Goal: Task Accomplishment & Management: Manage account settings

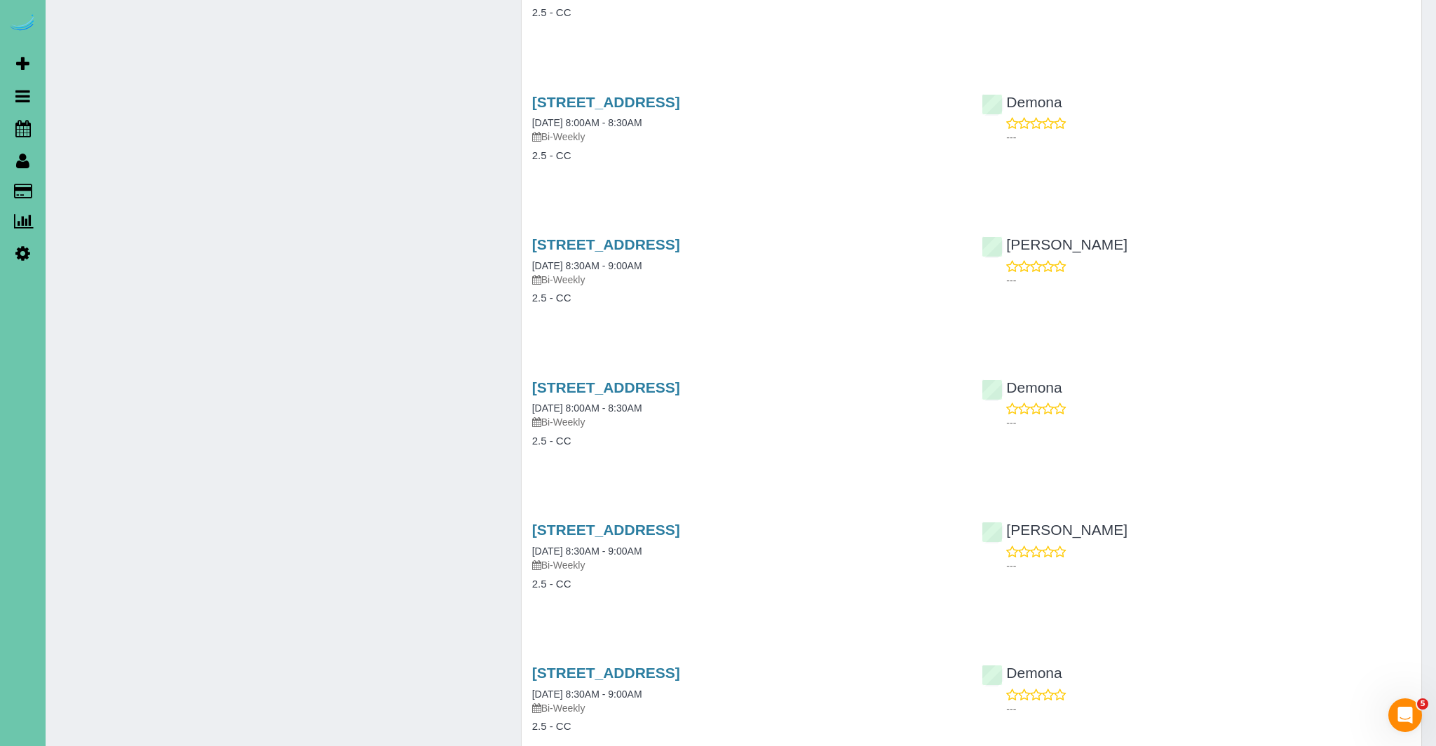
scroll to position [4482, 0]
click at [23, 126] on icon at bounding box center [22, 128] width 15 height 17
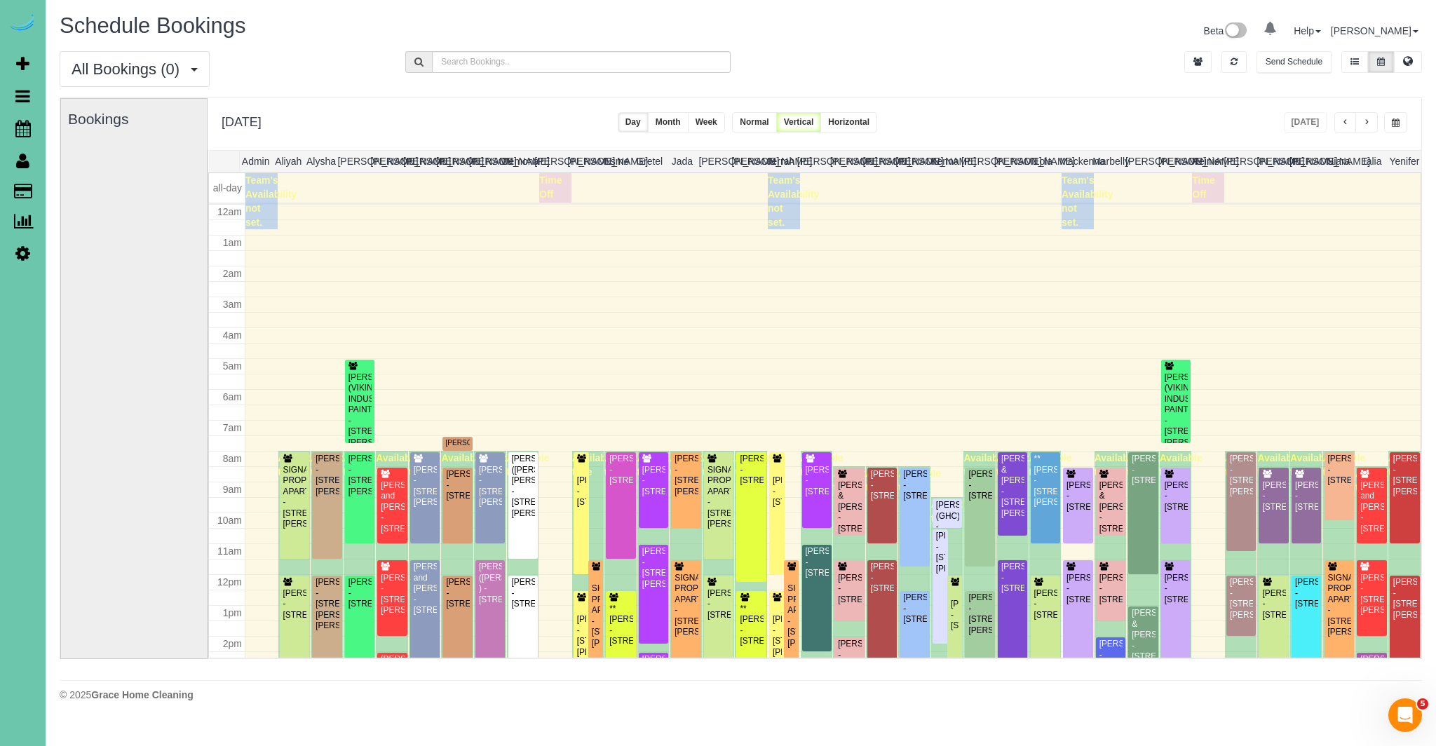
scroll to position [186, 0]
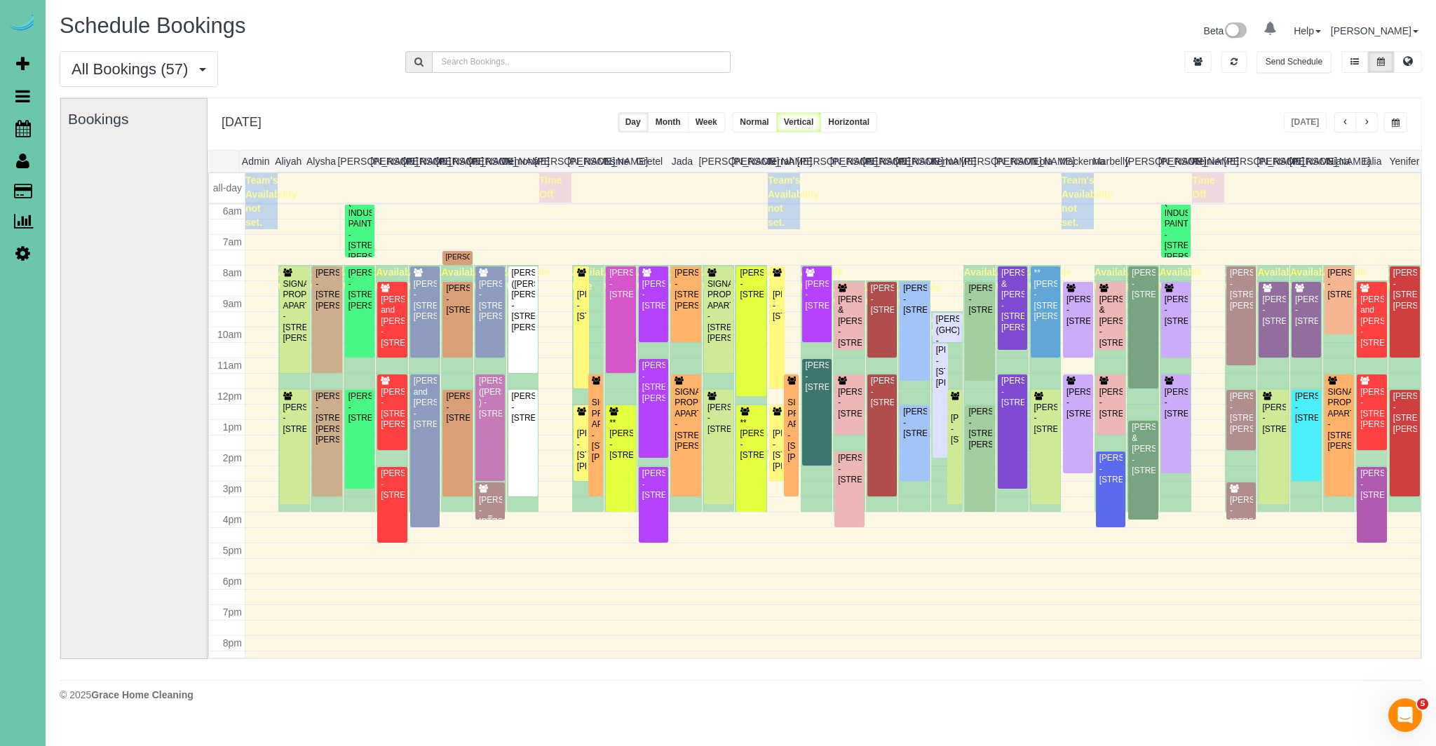
click at [494, 509] on div "Nikki Dean - 15151 Redwood St, Omaha, NE 68138" at bounding box center [490, 511] width 24 height 32
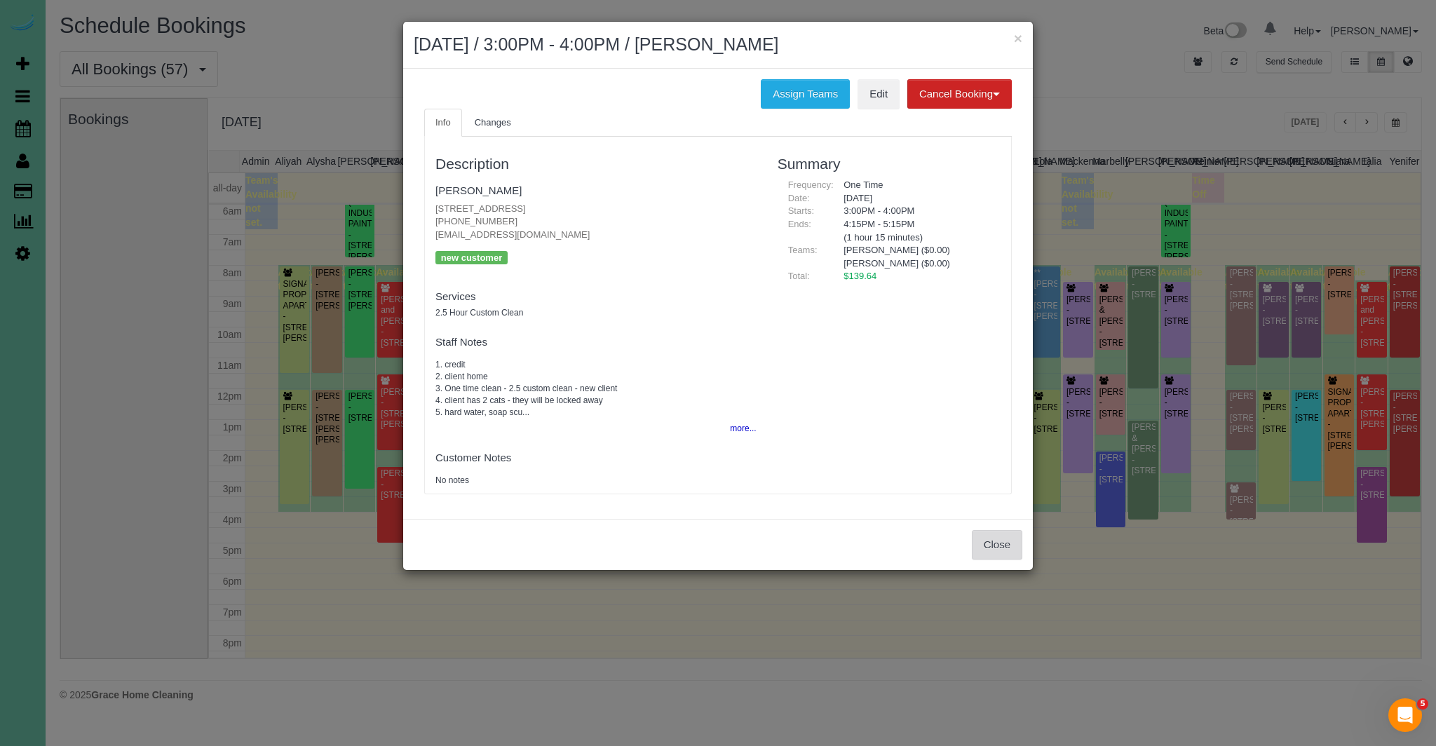
click at [1009, 545] on button "Close" at bounding box center [997, 544] width 50 height 29
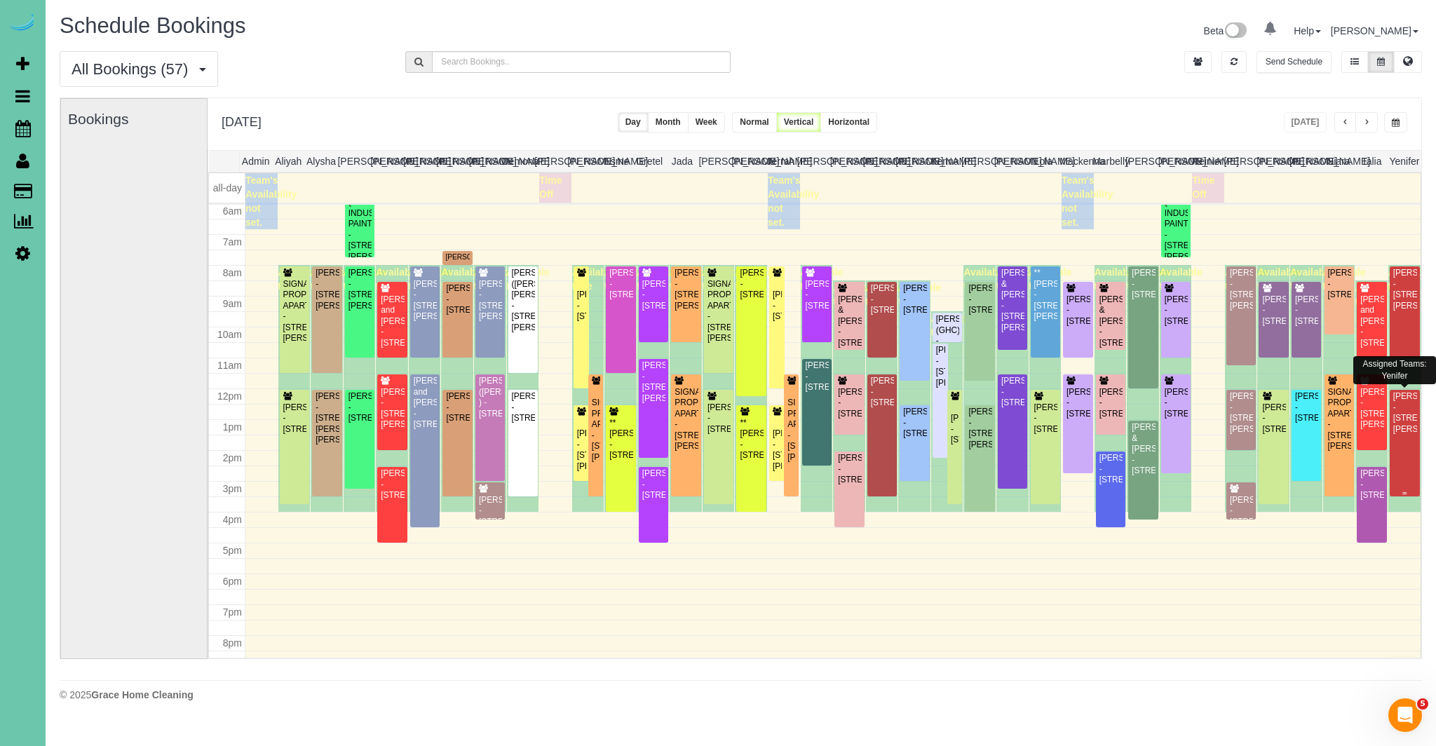
click at [1400, 435] on div "Josh Klein - 18709 Josephine Street, Omaha, NE 68136" at bounding box center [1405, 412] width 25 height 43
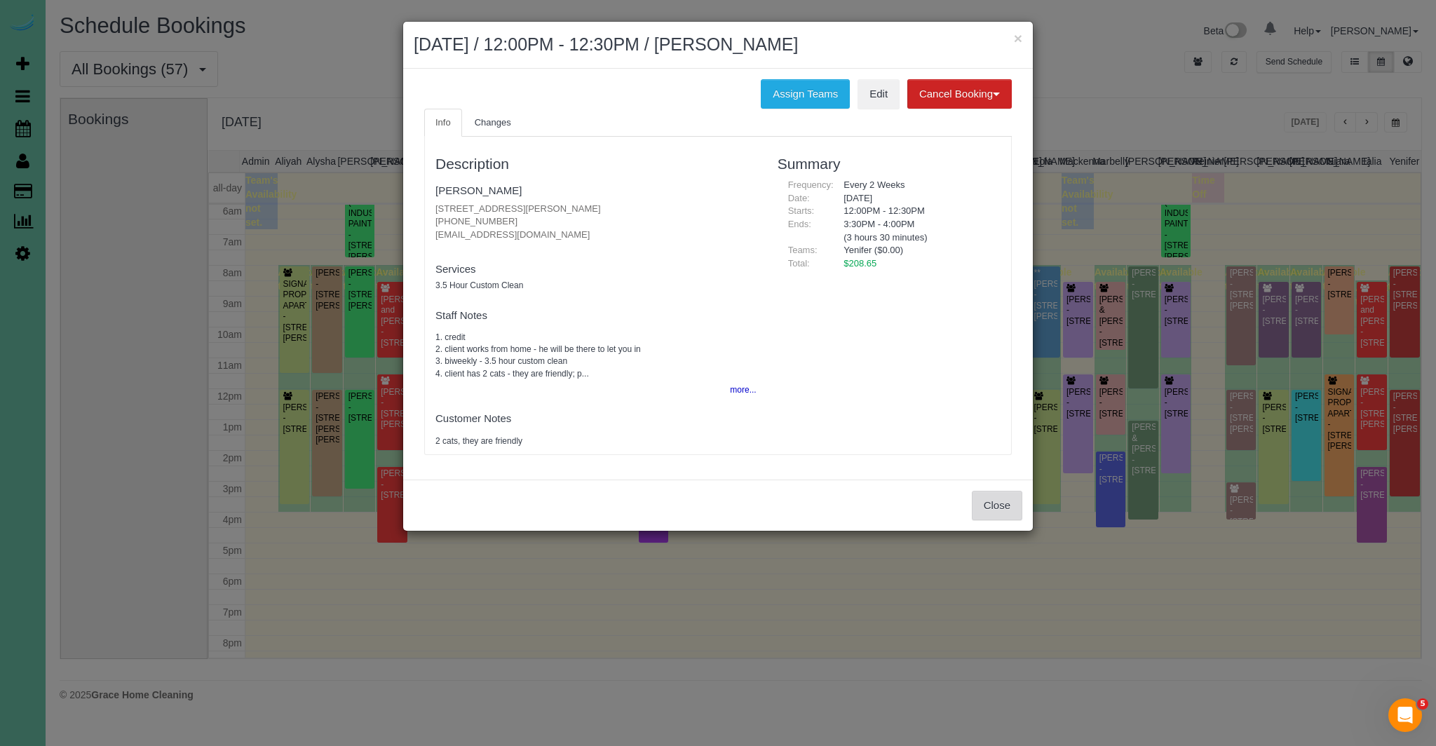
click at [999, 504] on button "Close" at bounding box center [997, 505] width 50 height 29
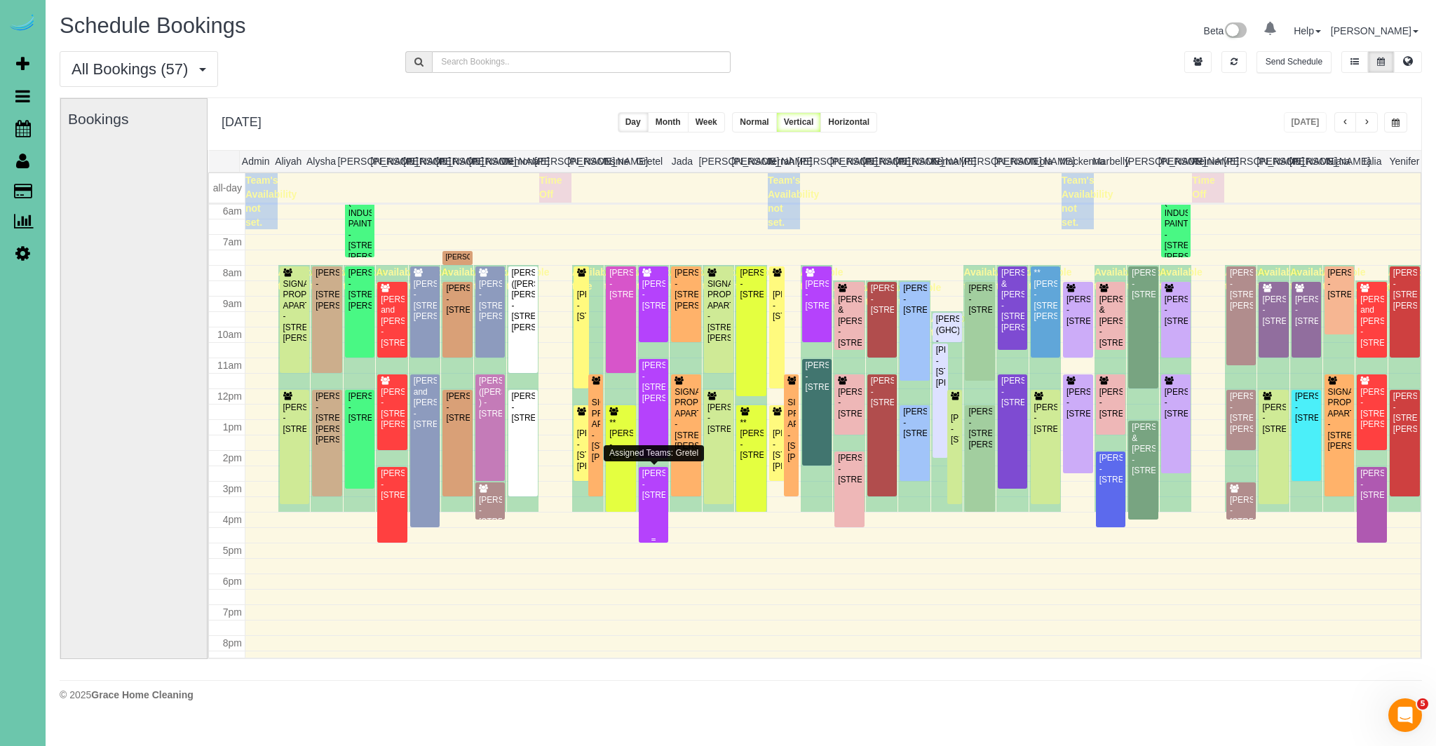
click at [654, 493] on div "Alyson Hanish - 748 North 57th Ave, Omaha, NE 68132" at bounding box center [654, 484] width 24 height 32
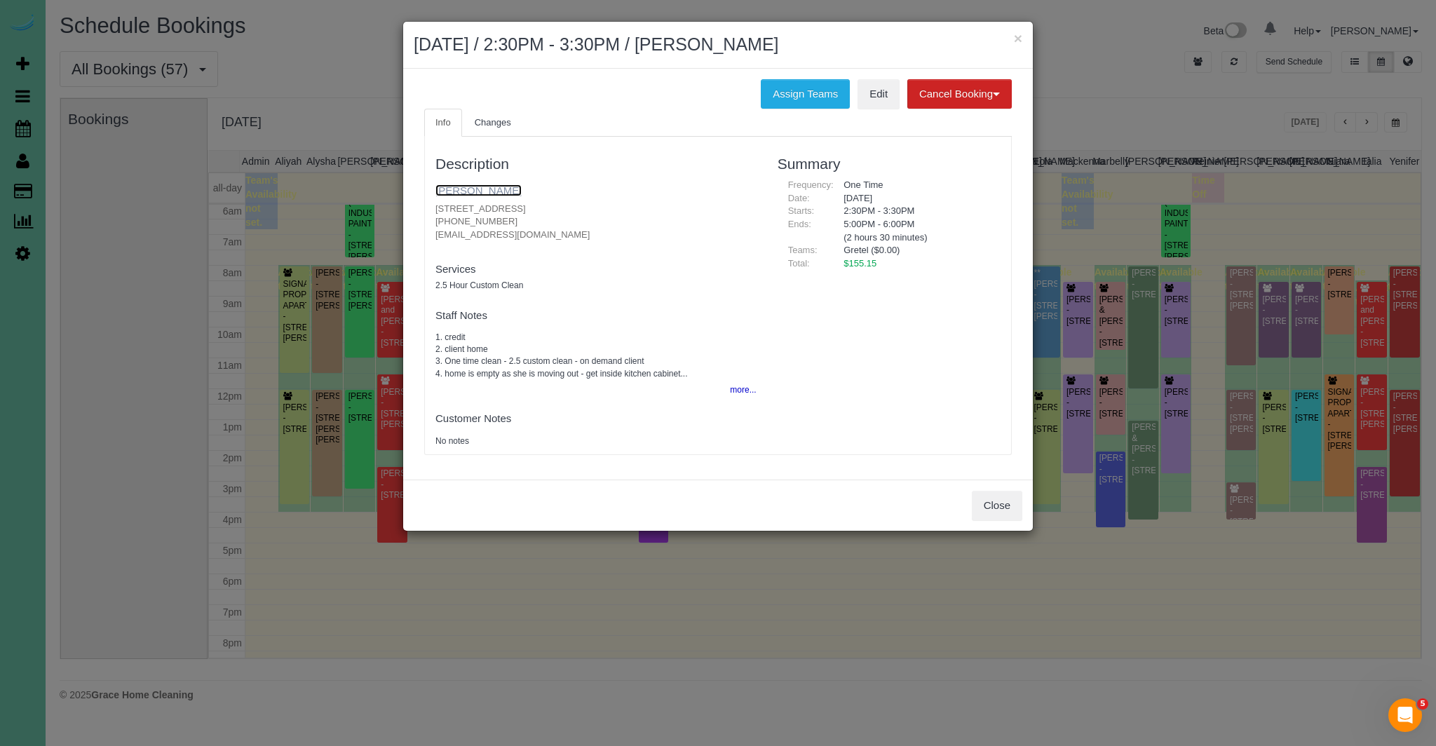
click at [496, 191] on link "Alyson Hanish" at bounding box center [479, 190] width 86 height 12
click at [1005, 493] on button "Close" at bounding box center [997, 505] width 50 height 29
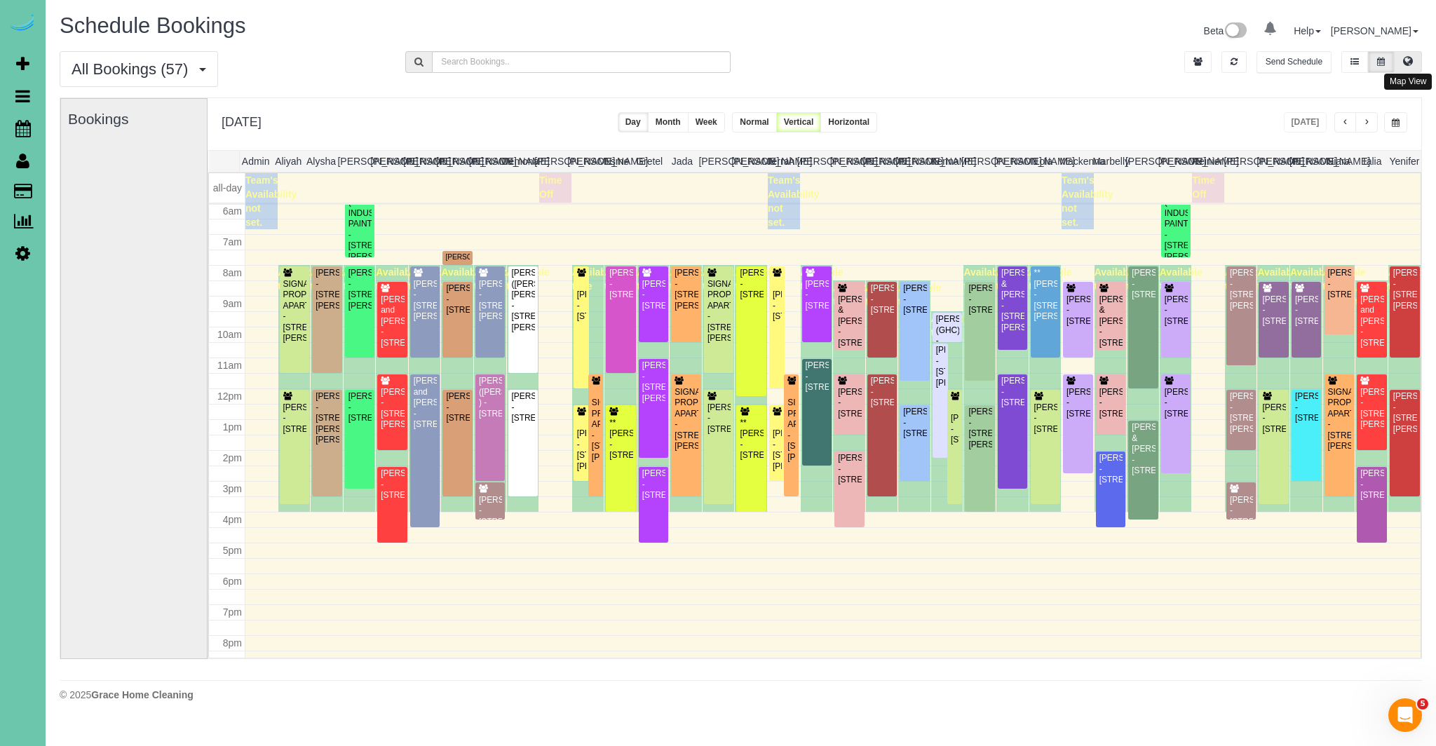
click at [1402, 64] on button at bounding box center [1408, 62] width 28 height 22
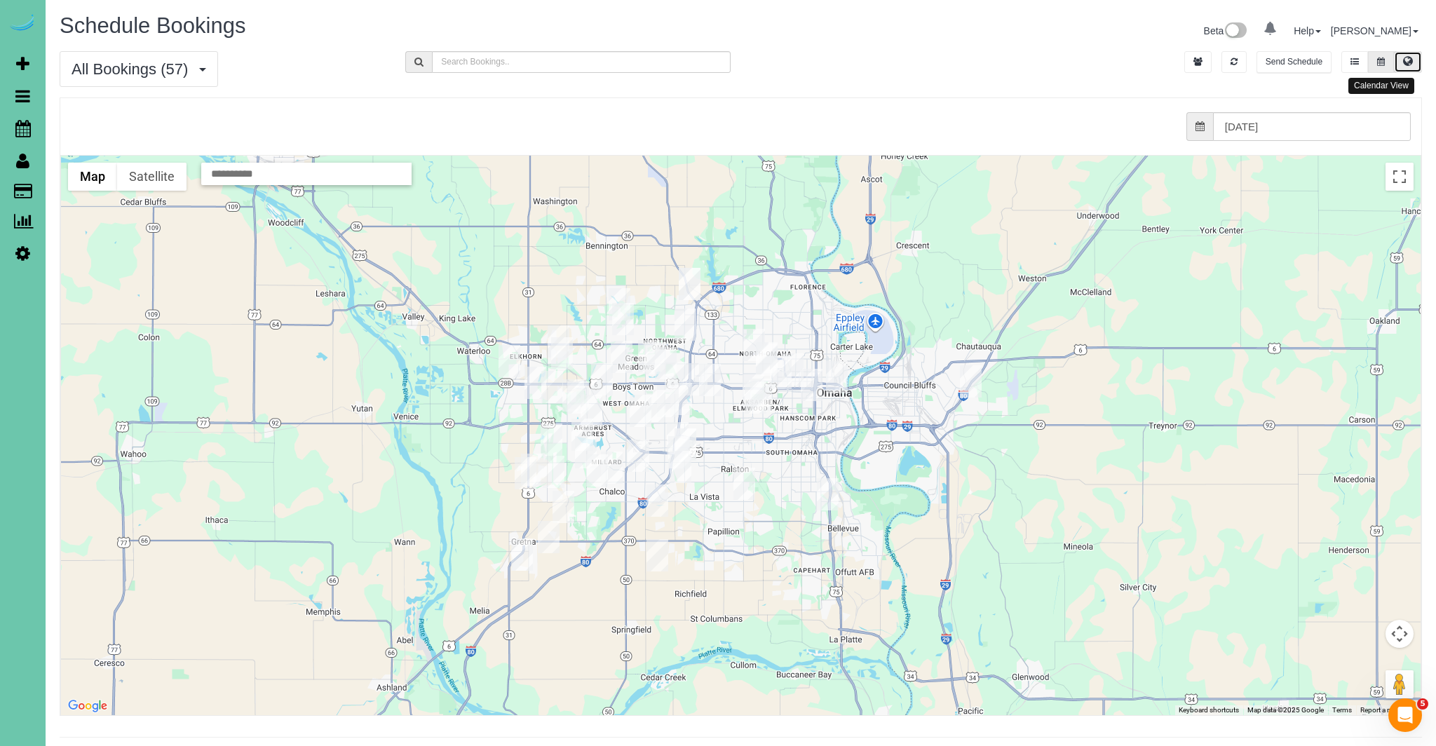
click at [1382, 61] on icon at bounding box center [1381, 62] width 8 height 8
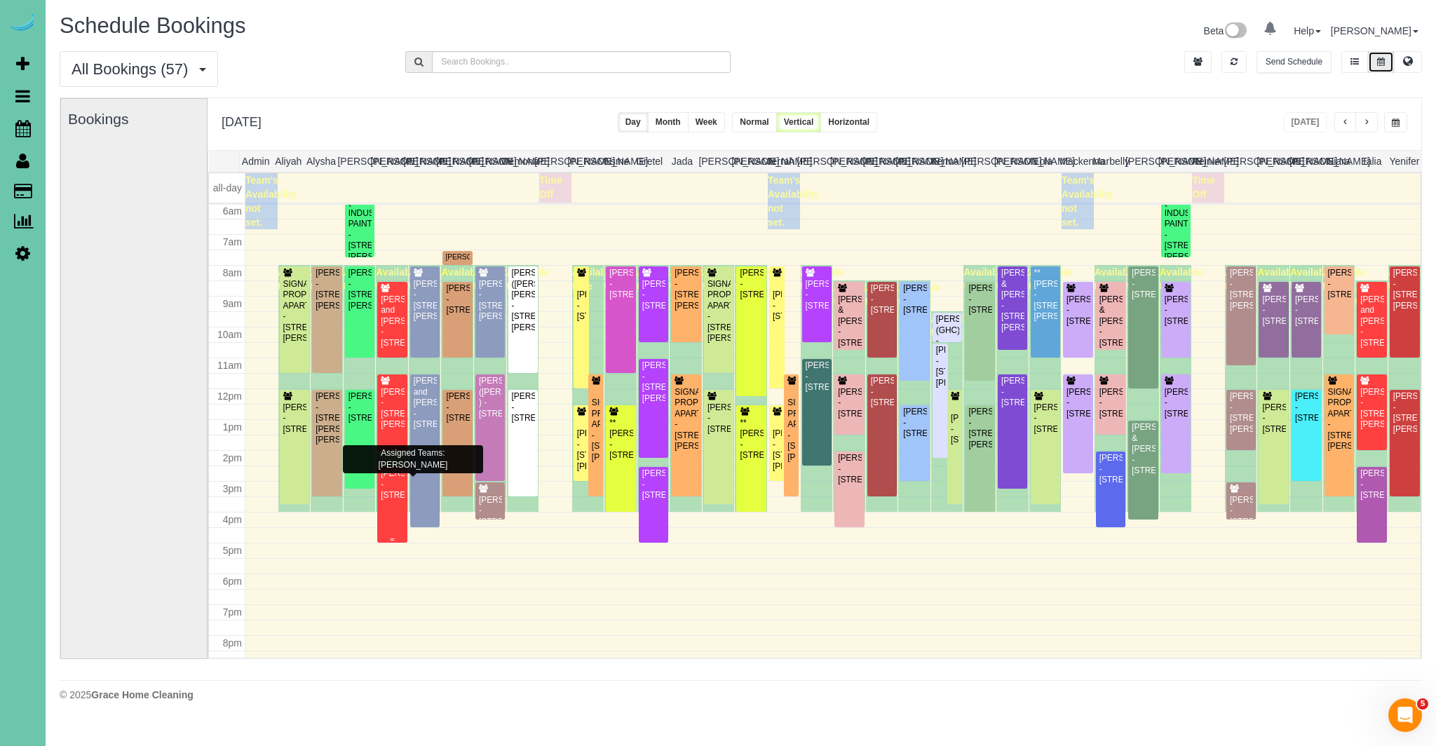
click at [395, 493] on div "Lindsey Baker - 6440 Ceder Plz Apt 204, Omaha, NE 68106" at bounding box center [392, 484] width 24 height 32
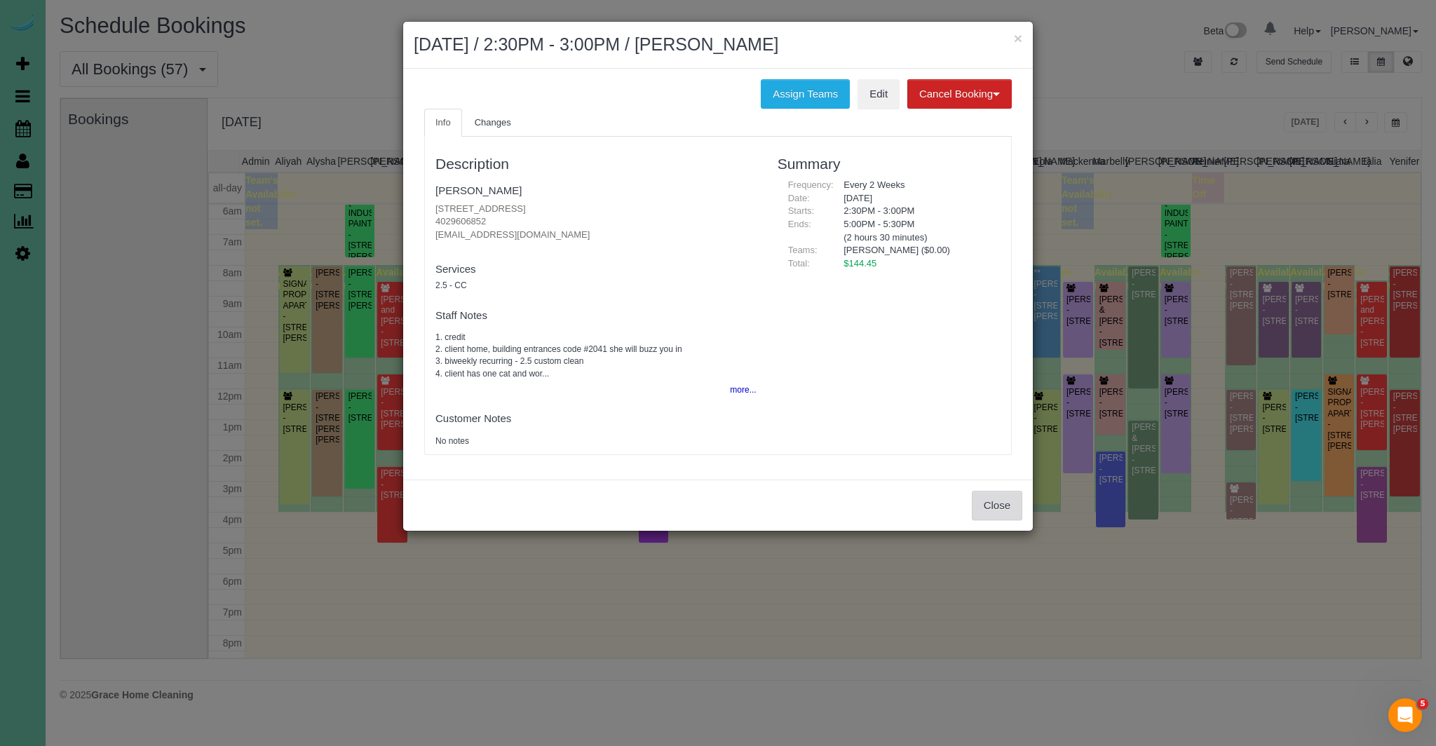
click at [1014, 507] on button "Close" at bounding box center [997, 505] width 50 height 29
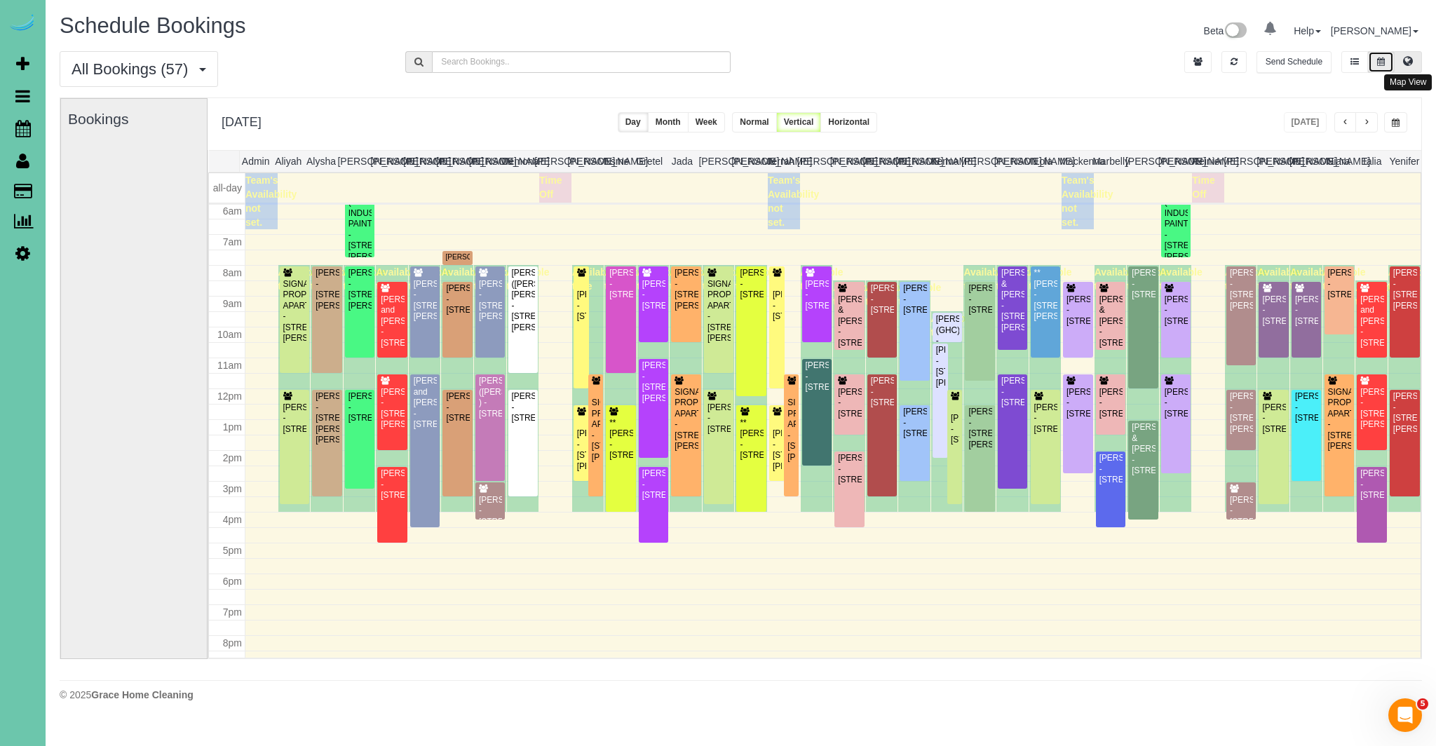
click at [1408, 60] on icon at bounding box center [1408, 61] width 10 height 8
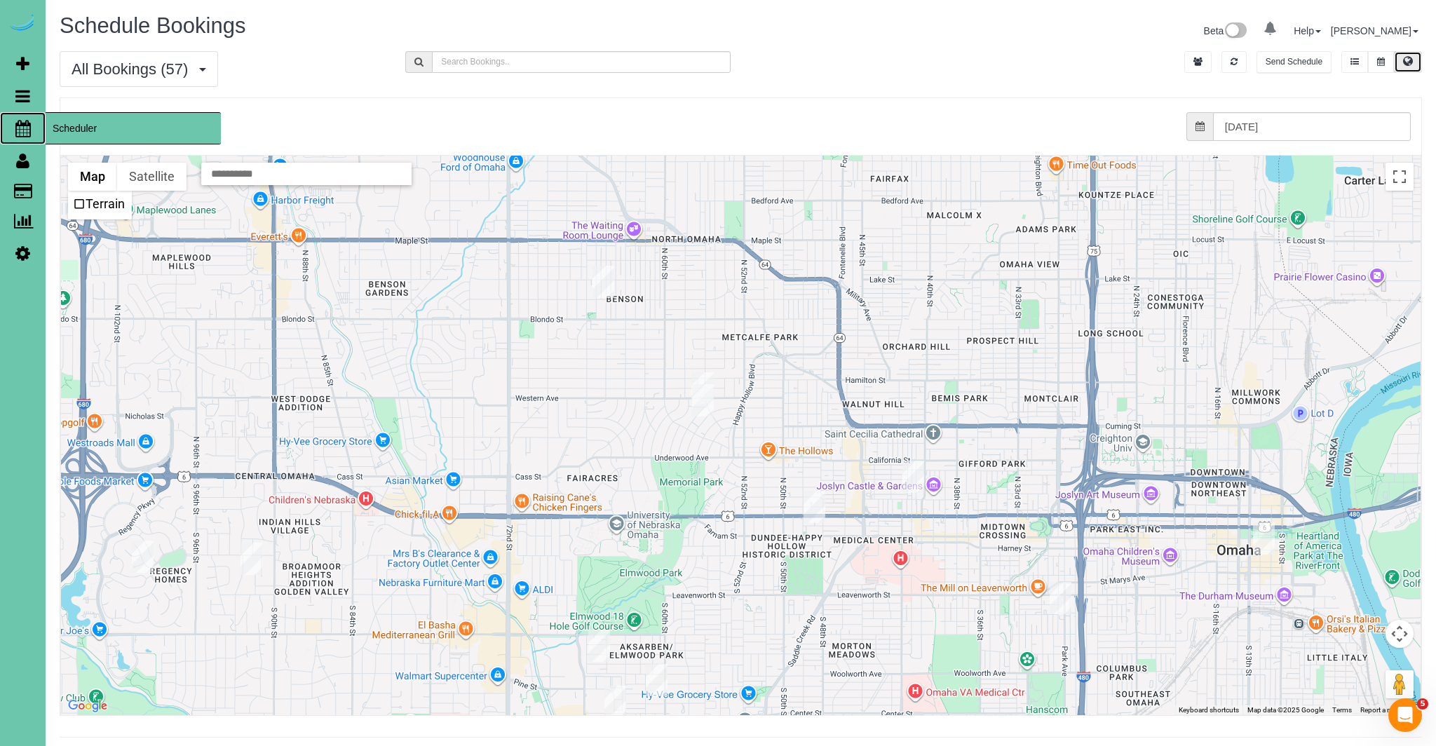
click at [25, 122] on icon at bounding box center [22, 128] width 15 height 17
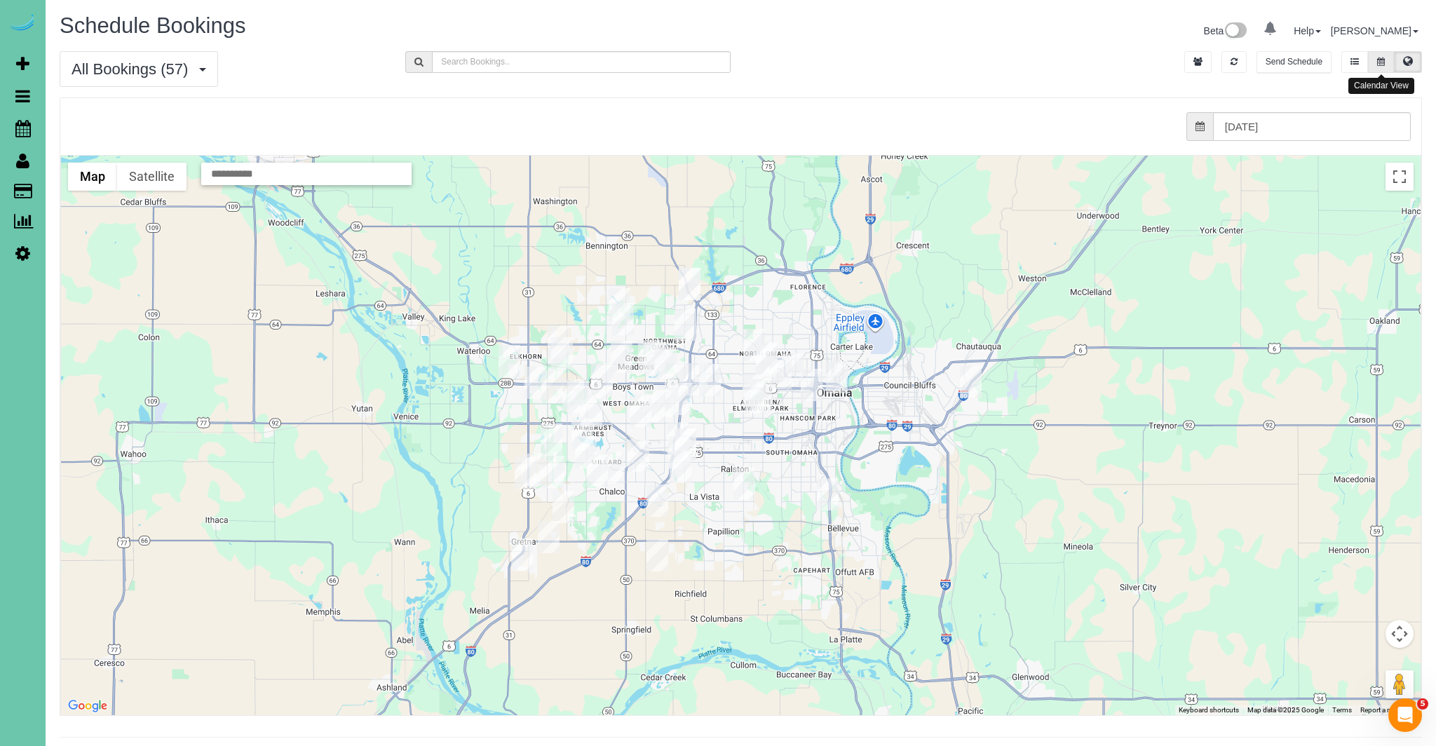
click at [1384, 64] on icon at bounding box center [1381, 62] width 8 height 8
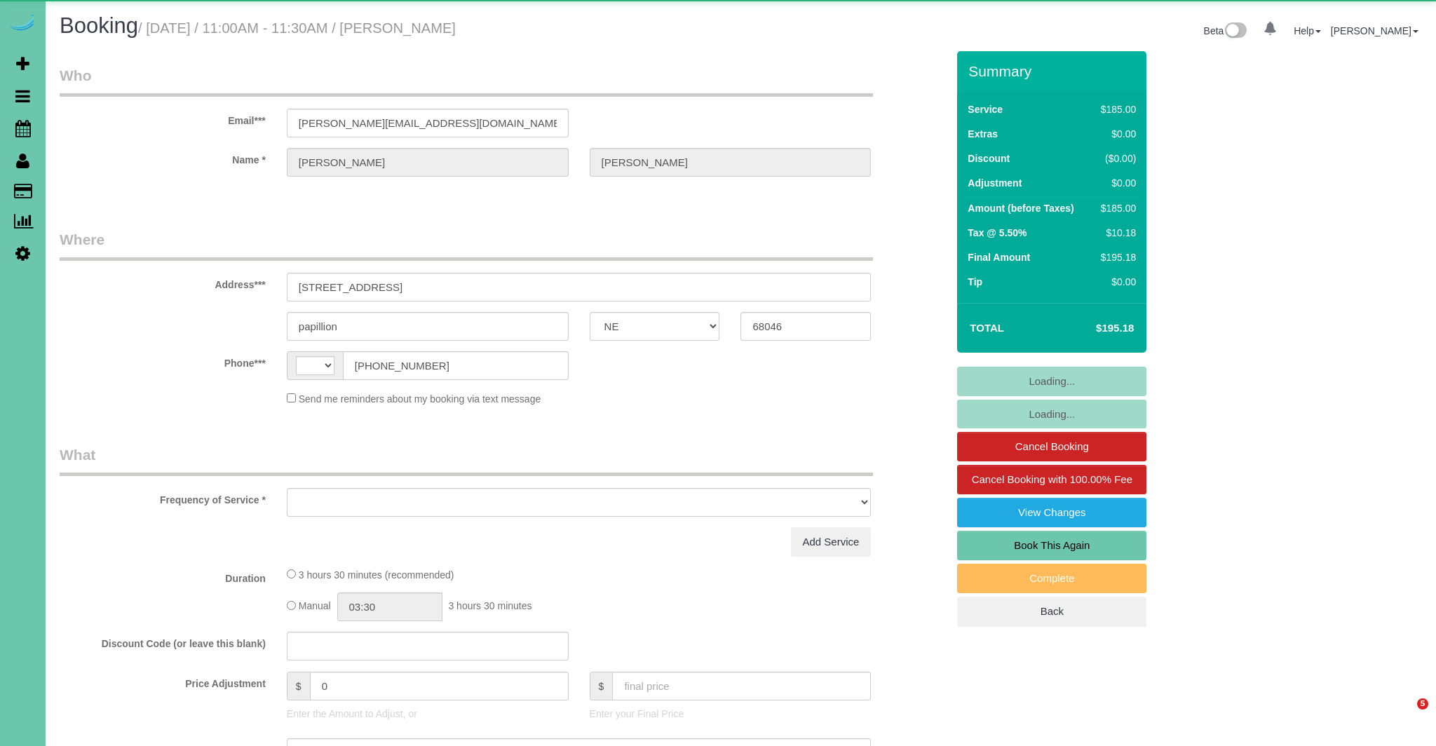
select select "NE"
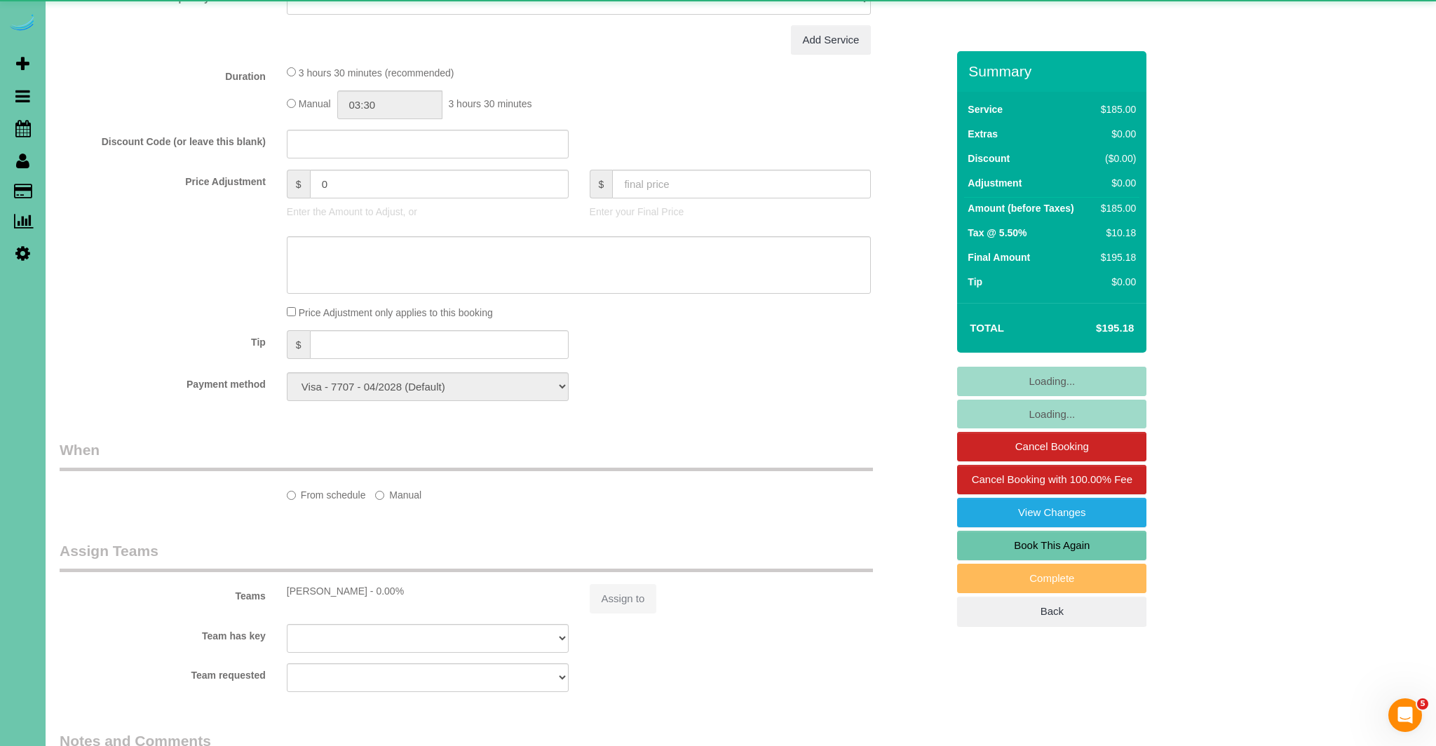
select select "string:[GEOGRAPHIC_DATA]"
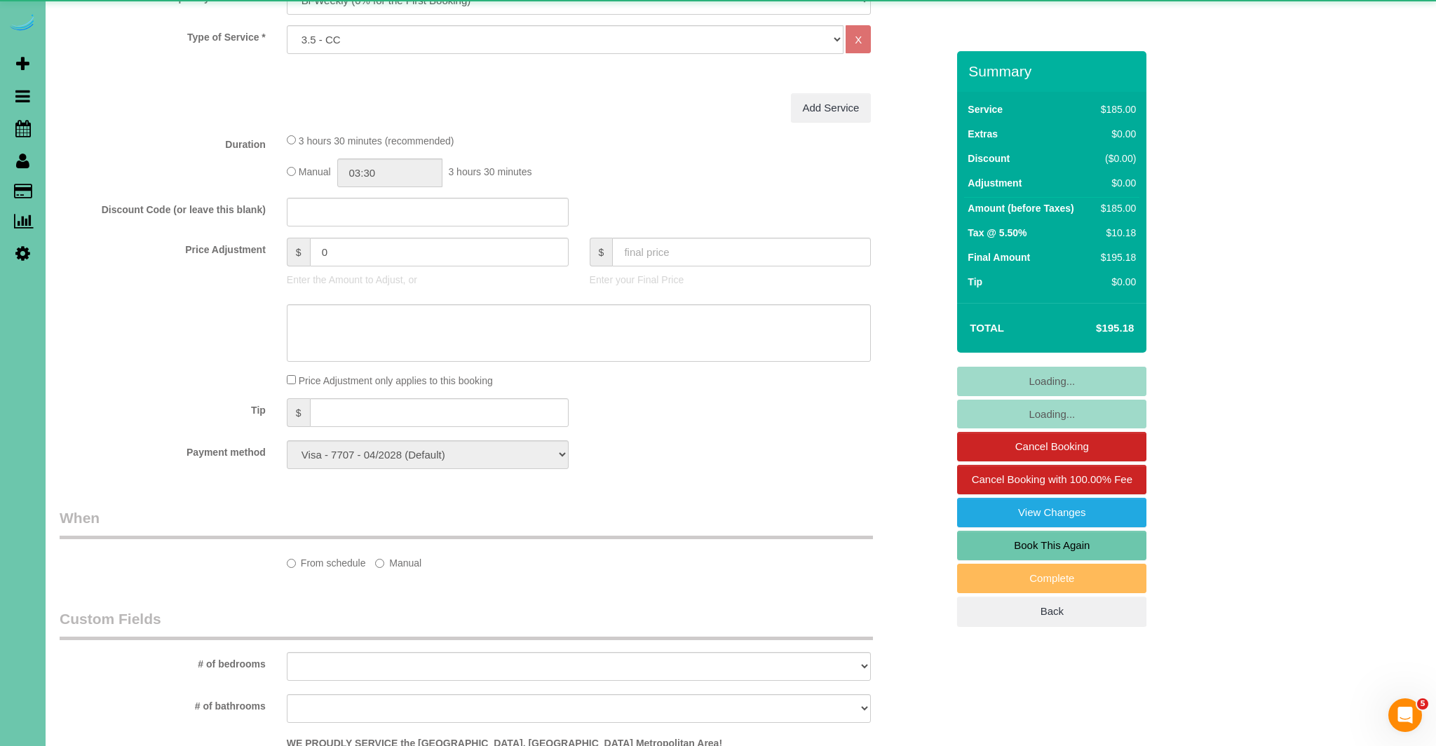
select select "object:694"
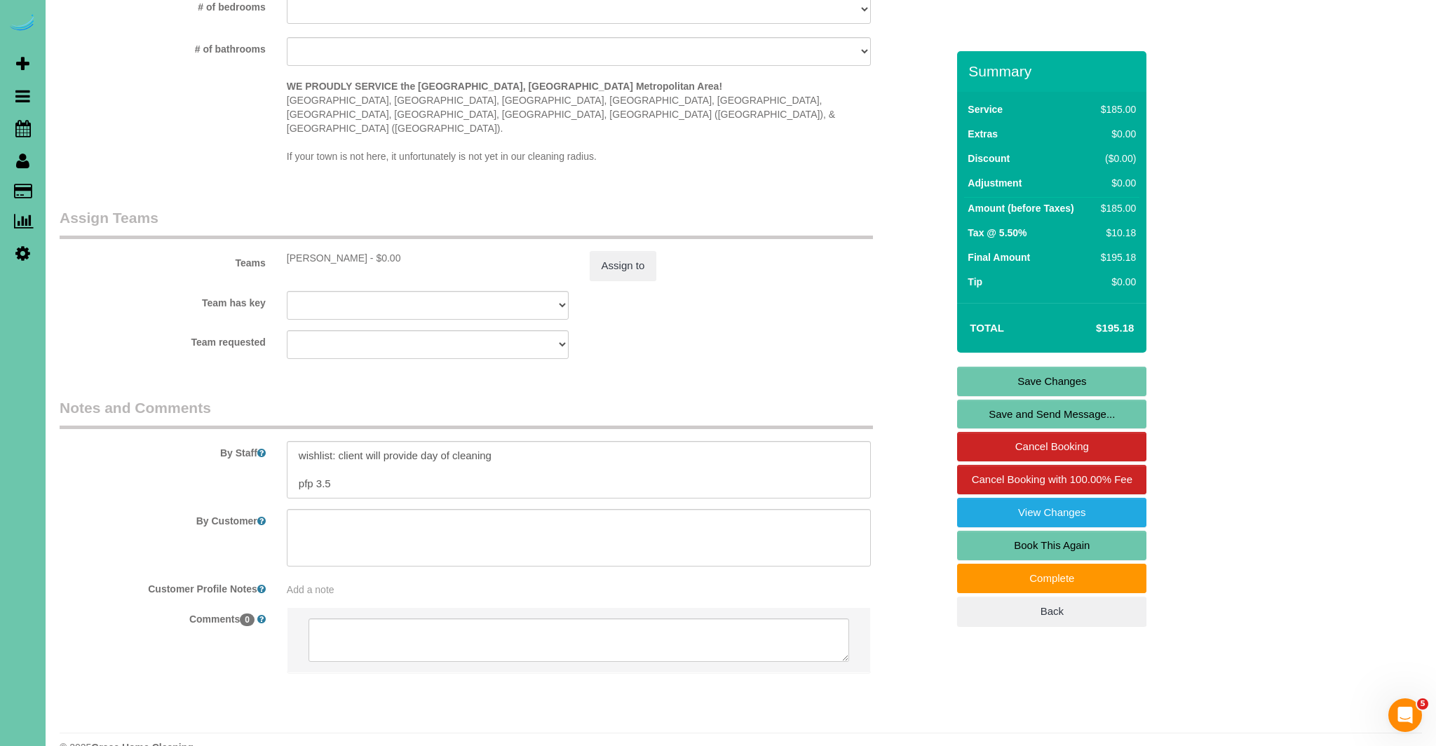
scroll to position [1302, 0]
drag, startPoint x: 491, startPoint y: 434, endPoint x: 278, endPoint y: 434, distance: 212.5
click at [279, 443] on div at bounding box center [579, 472] width 606 height 58
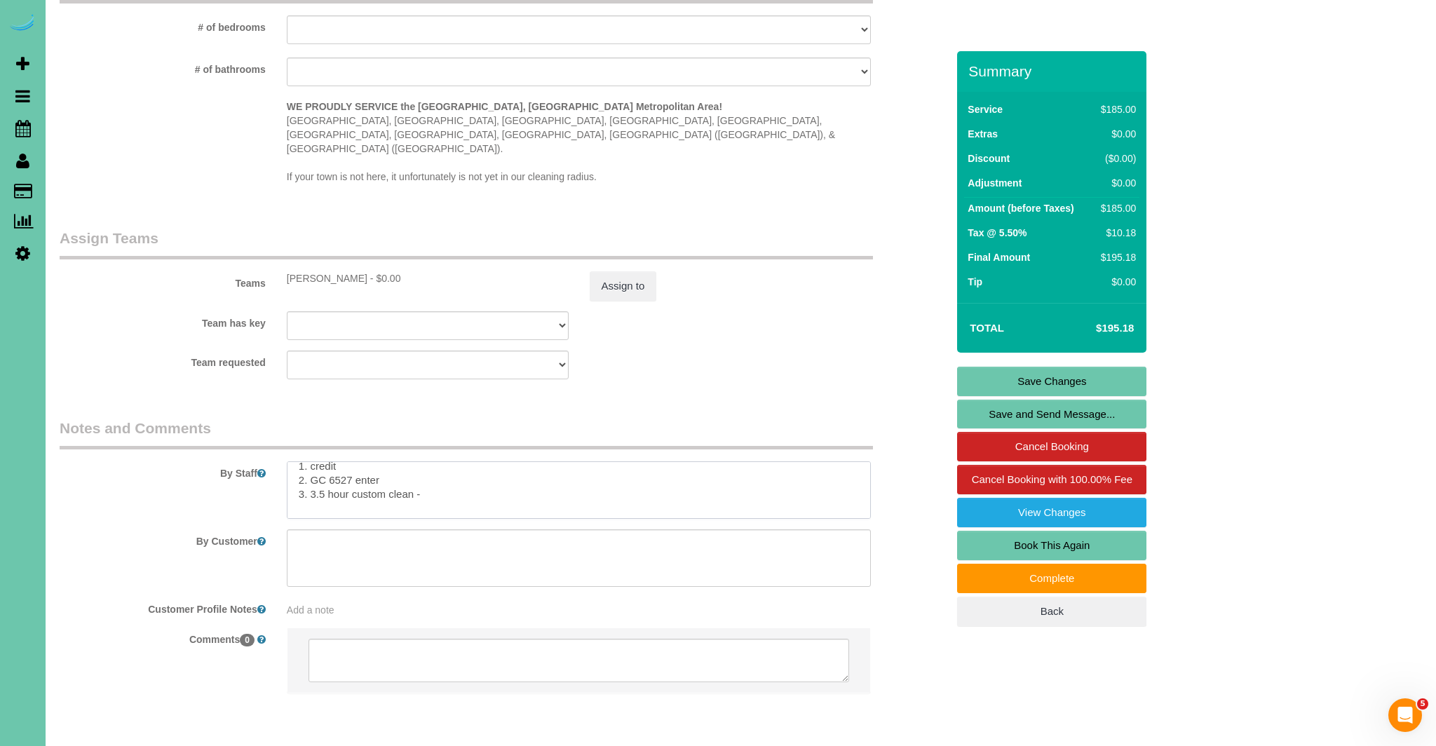
scroll to position [206, 0]
drag, startPoint x: 446, startPoint y: 466, endPoint x: 299, endPoint y: 440, distance: 148.9
click at [299, 461] on textarea at bounding box center [579, 490] width 585 height 58
type textarea "1. credit 2. GC 6527 enter 3. 3.5 hour custom clean - wishlist: main floor to i…"
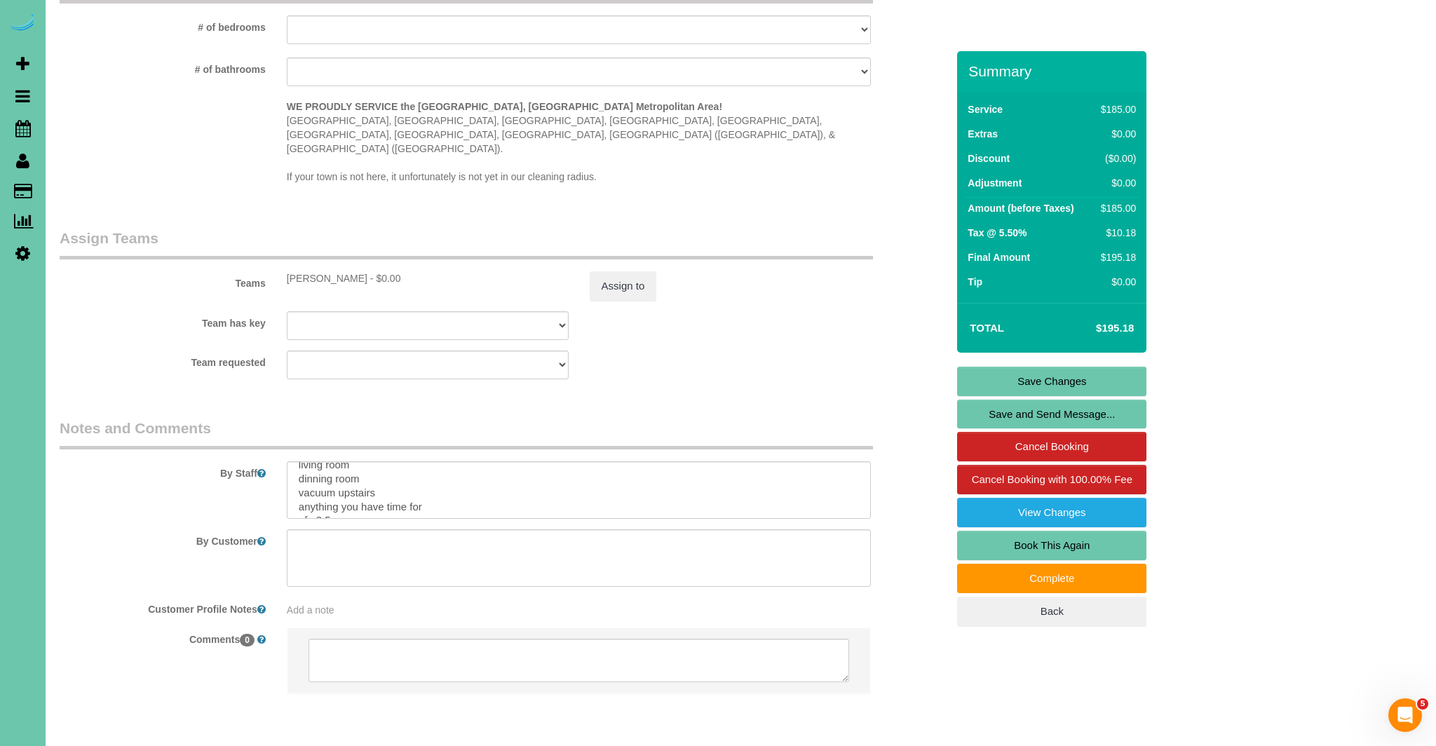
click at [1038, 377] on link "Save Changes" at bounding box center [1051, 381] width 189 height 29
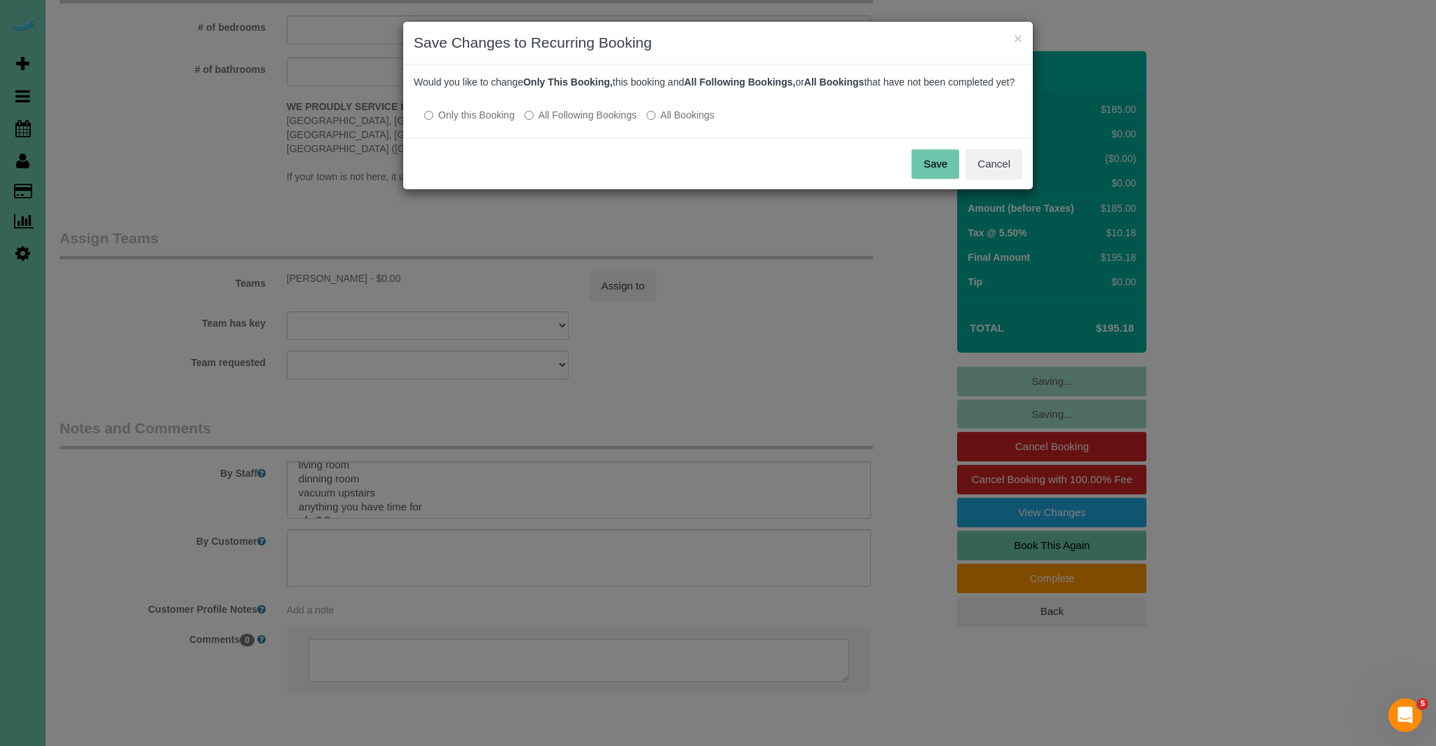
click at [943, 179] on button "Save" at bounding box center [936, 163] width 48 height 29
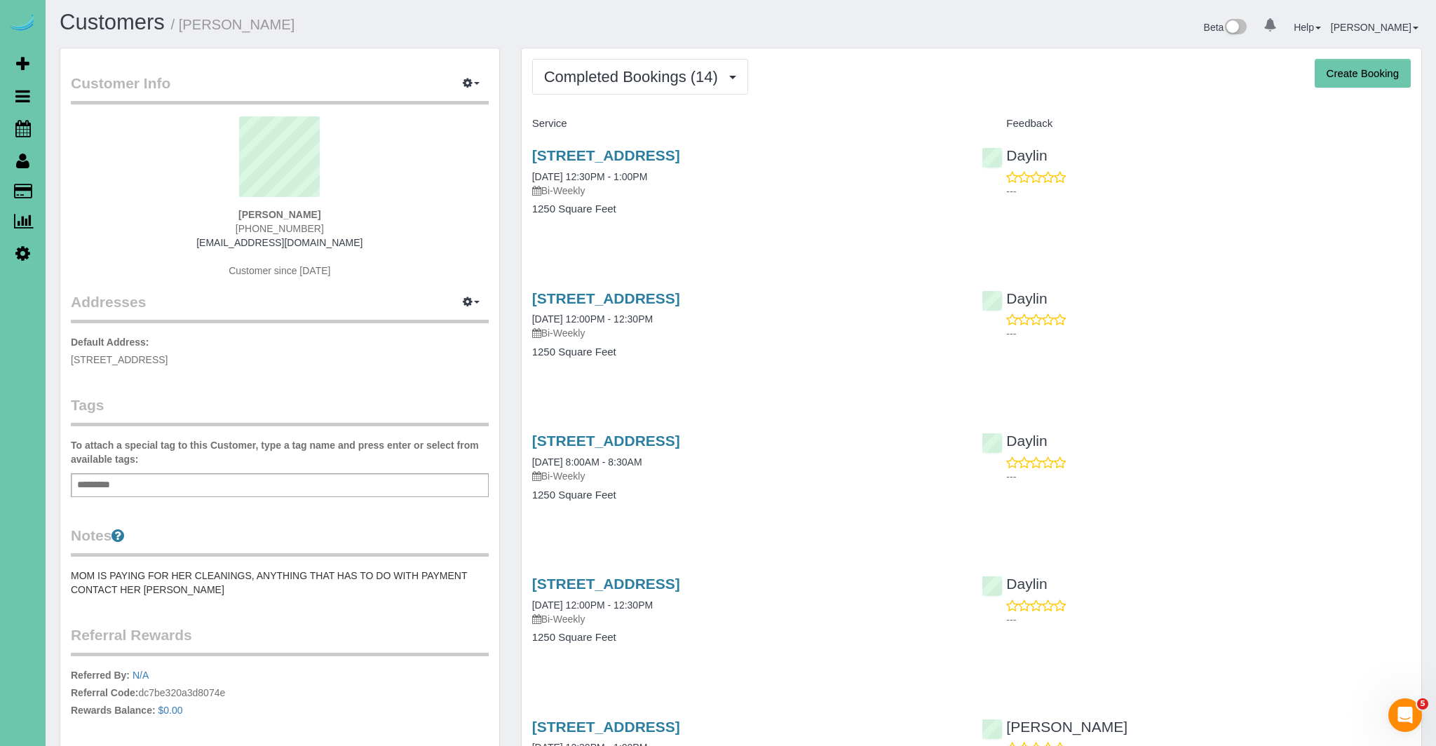
scroll to position [2, 0]
